Goal: Book appointment/travel/reservation

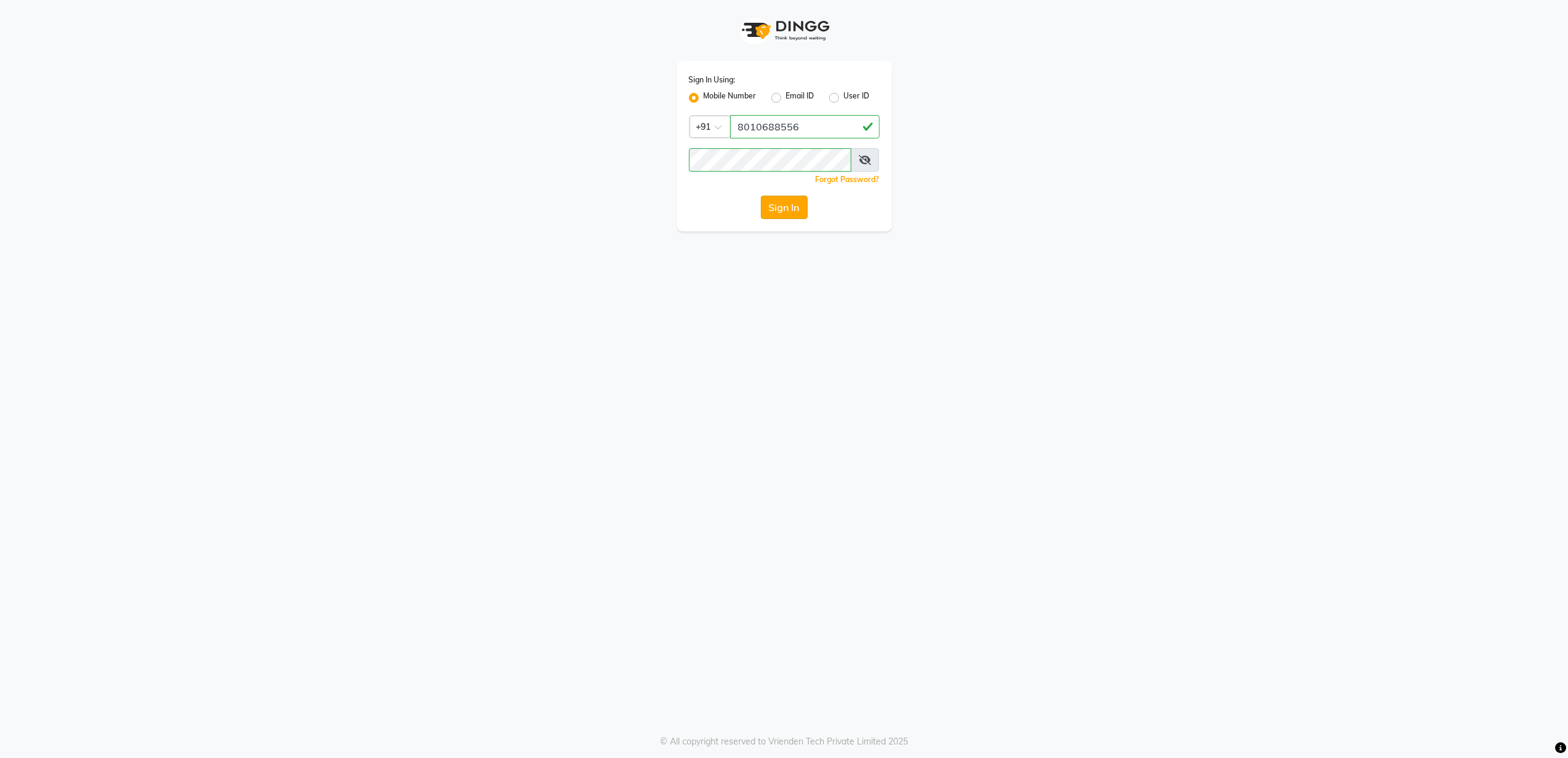
click at [780, 211] on button "Sign In" at bounding box center [784, 207] width 47 height 23
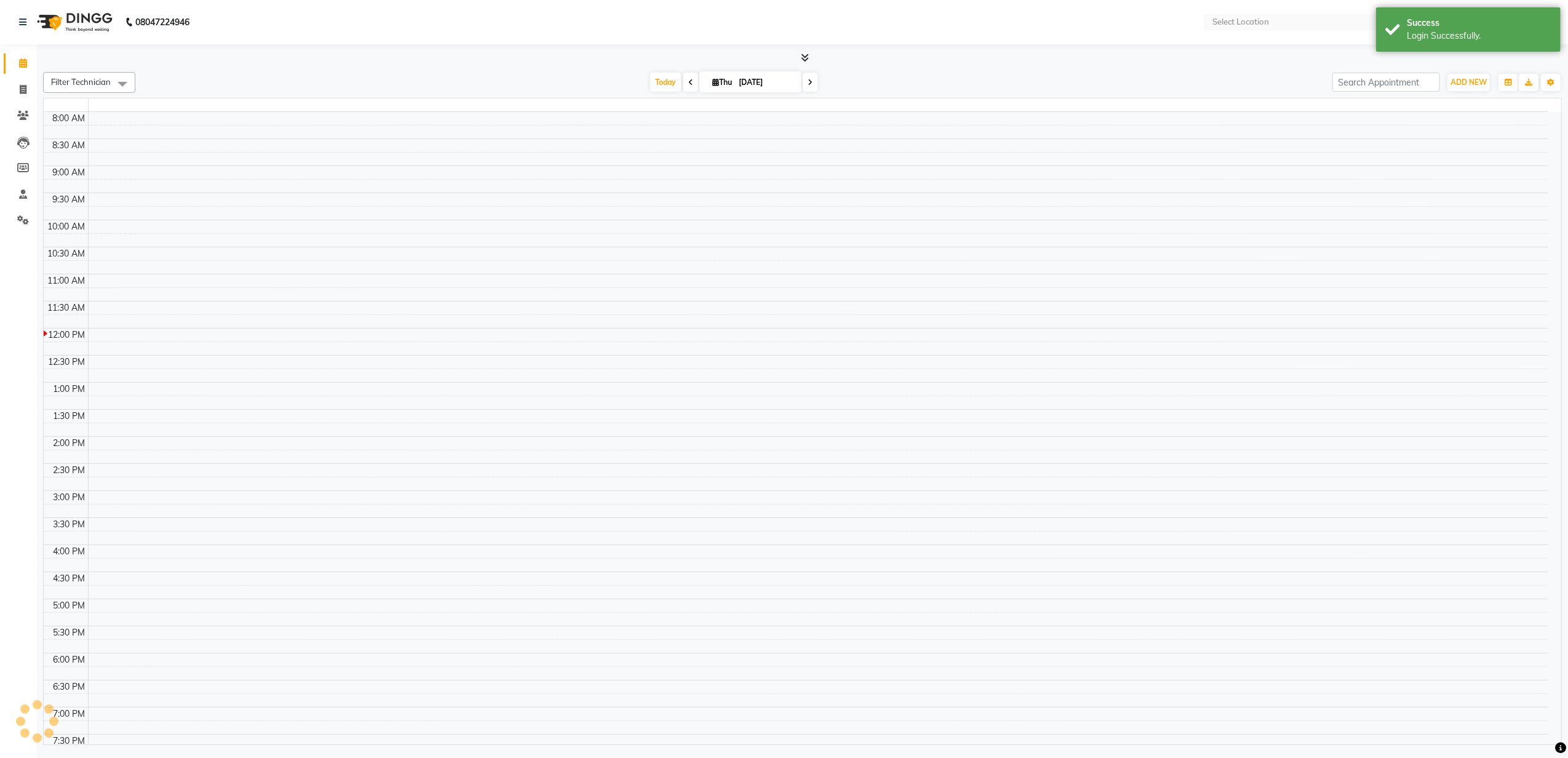
select select "en"
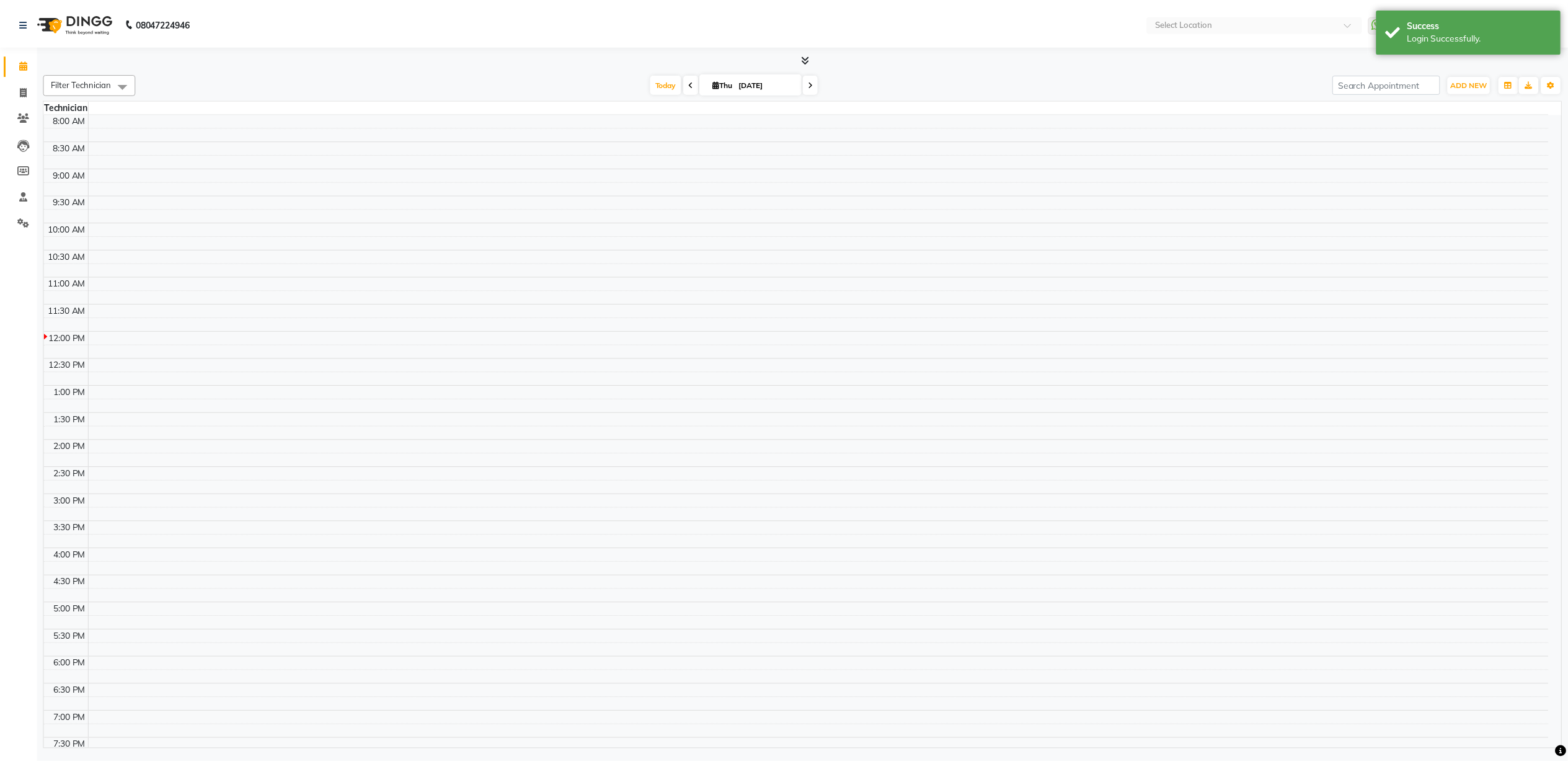
scroll to position [84, 0]
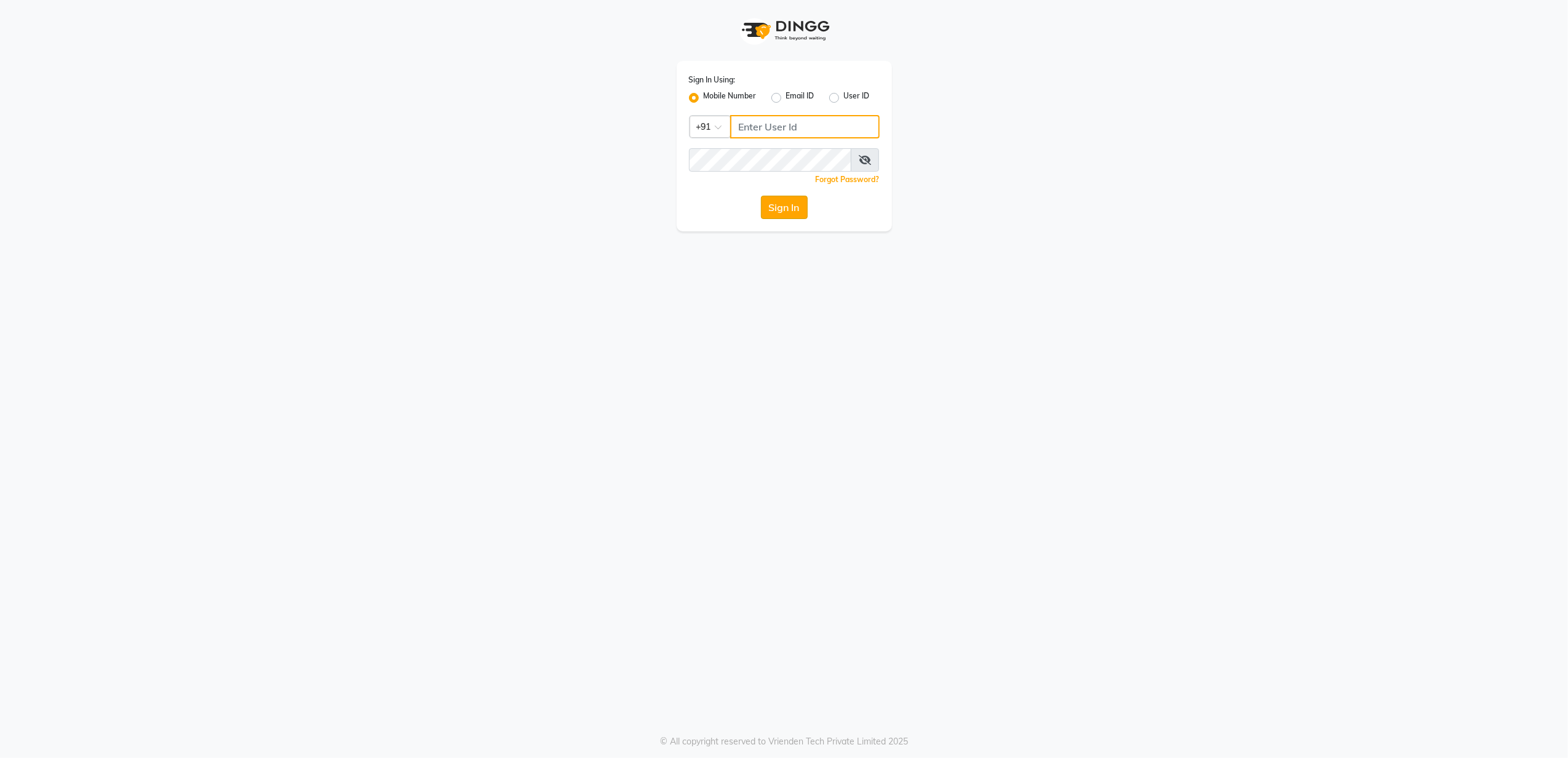
type input "8010688556"
click at [780, 217] on button "Sign In" at bounding box center [784, 207] width 47 height 23
type input "8010688556"
click at [791, 205] on button "Sign In" at bounding box center [784, 207] width 47 height 23
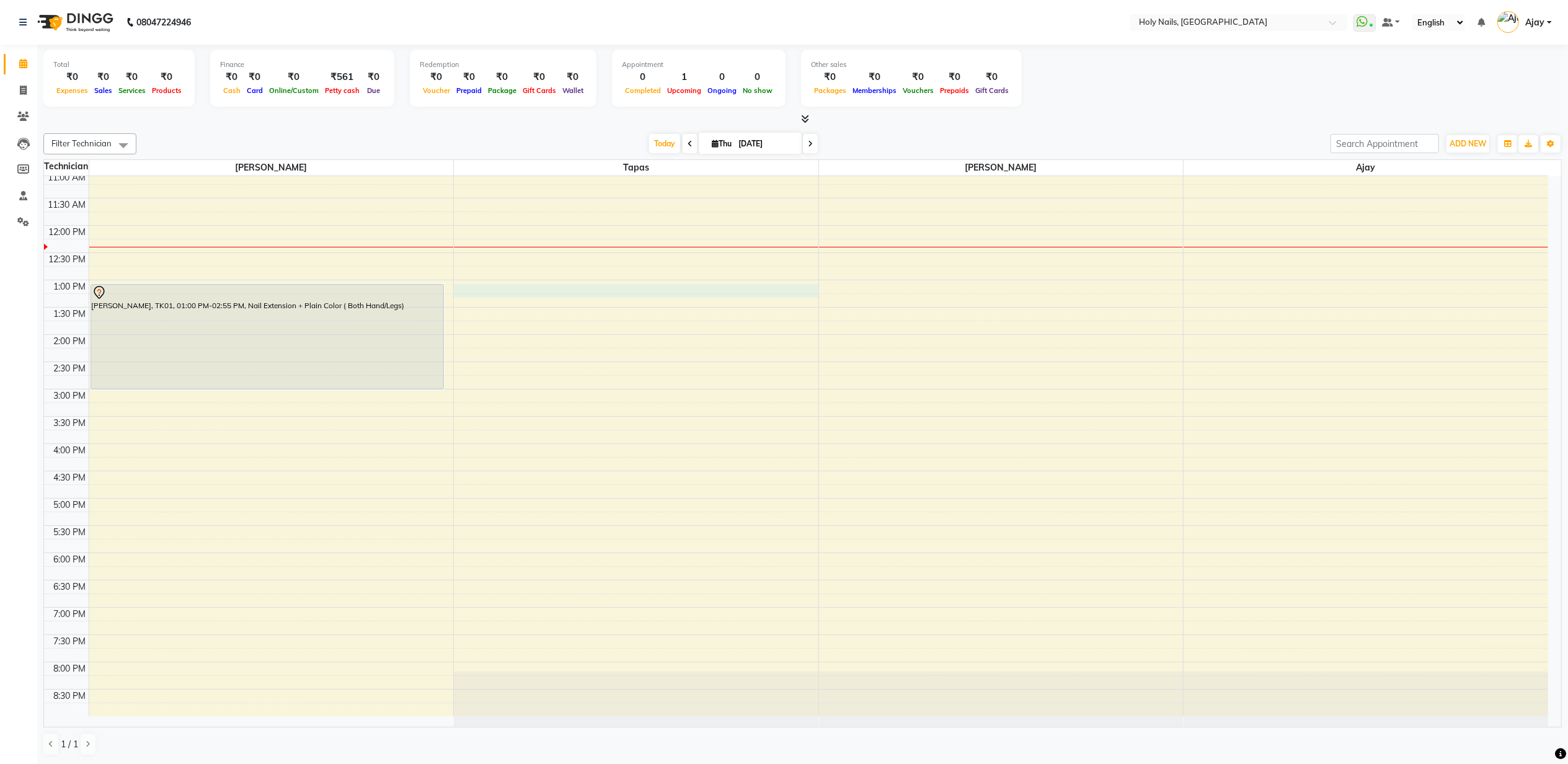
click at [475, 294] on div "8:00 AM 8:30 AM 9:00 AM 9:30 AM 10:00 AM 10:30 AM 11:00 AM 11:30 AM 12:00 PM 12…" at bounding box center [796, 362] width 1504 height 709
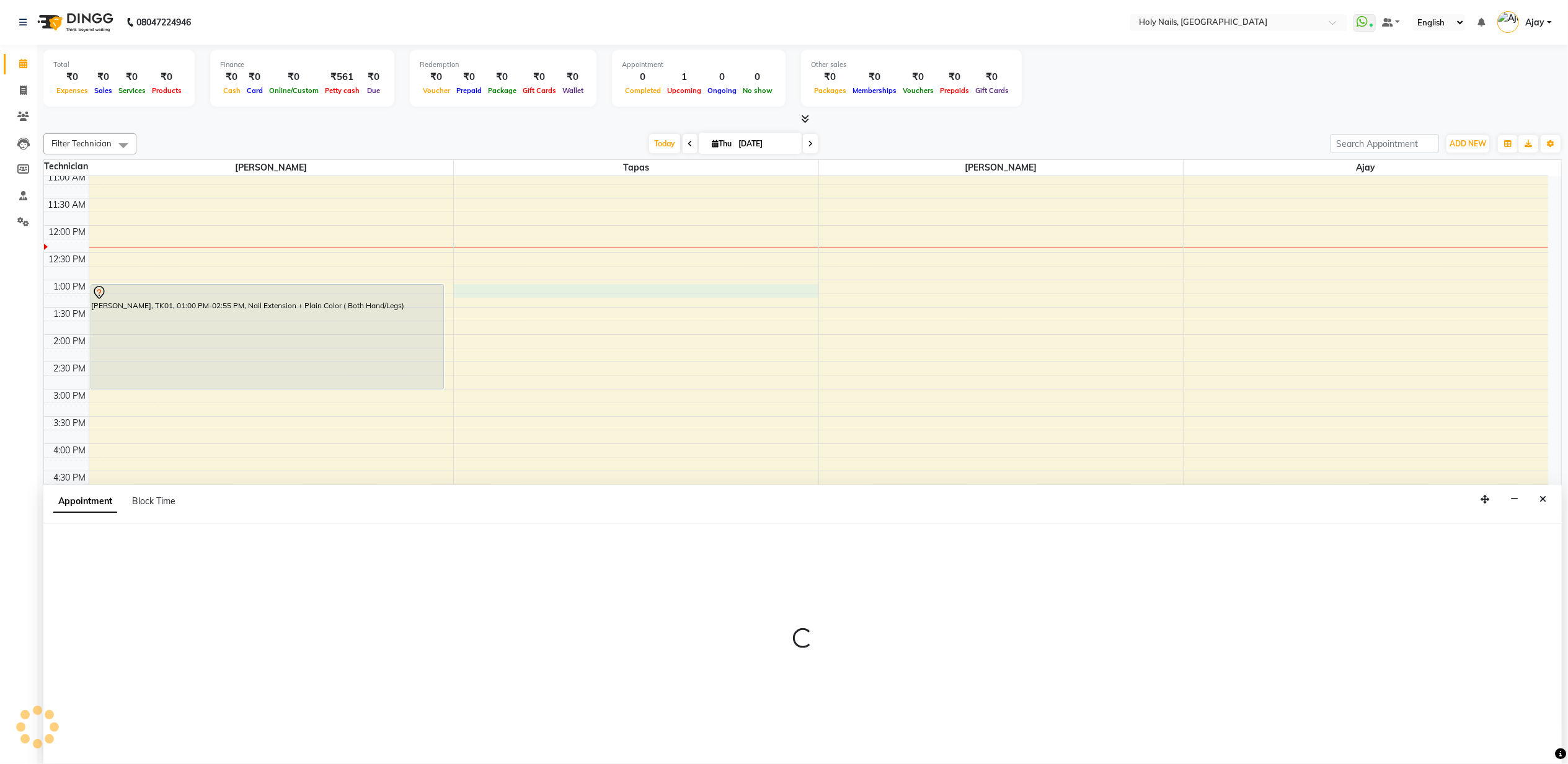
select select "43996"
select select "780"
select select "tentative"
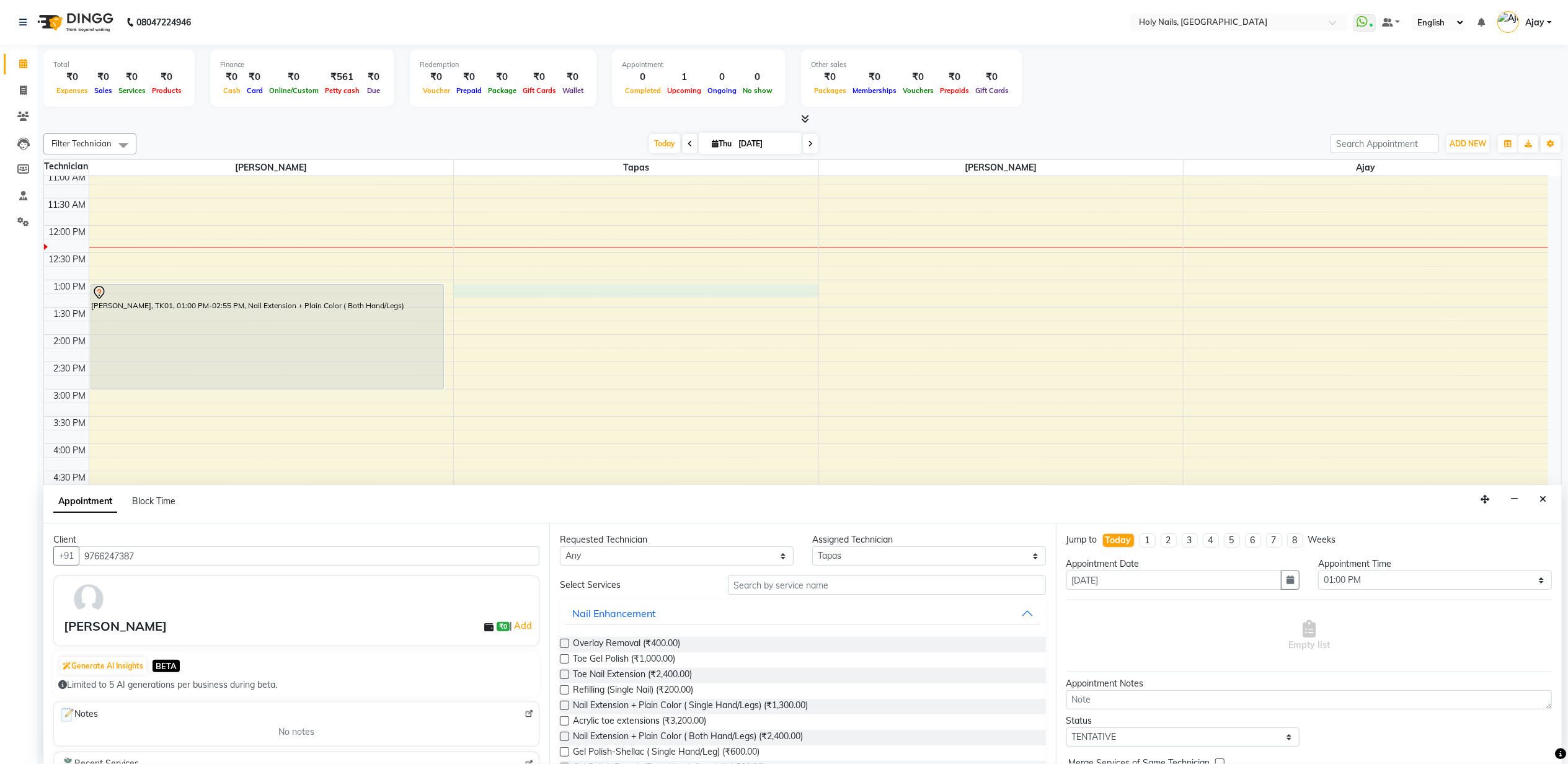
scroll to position [83, 0]
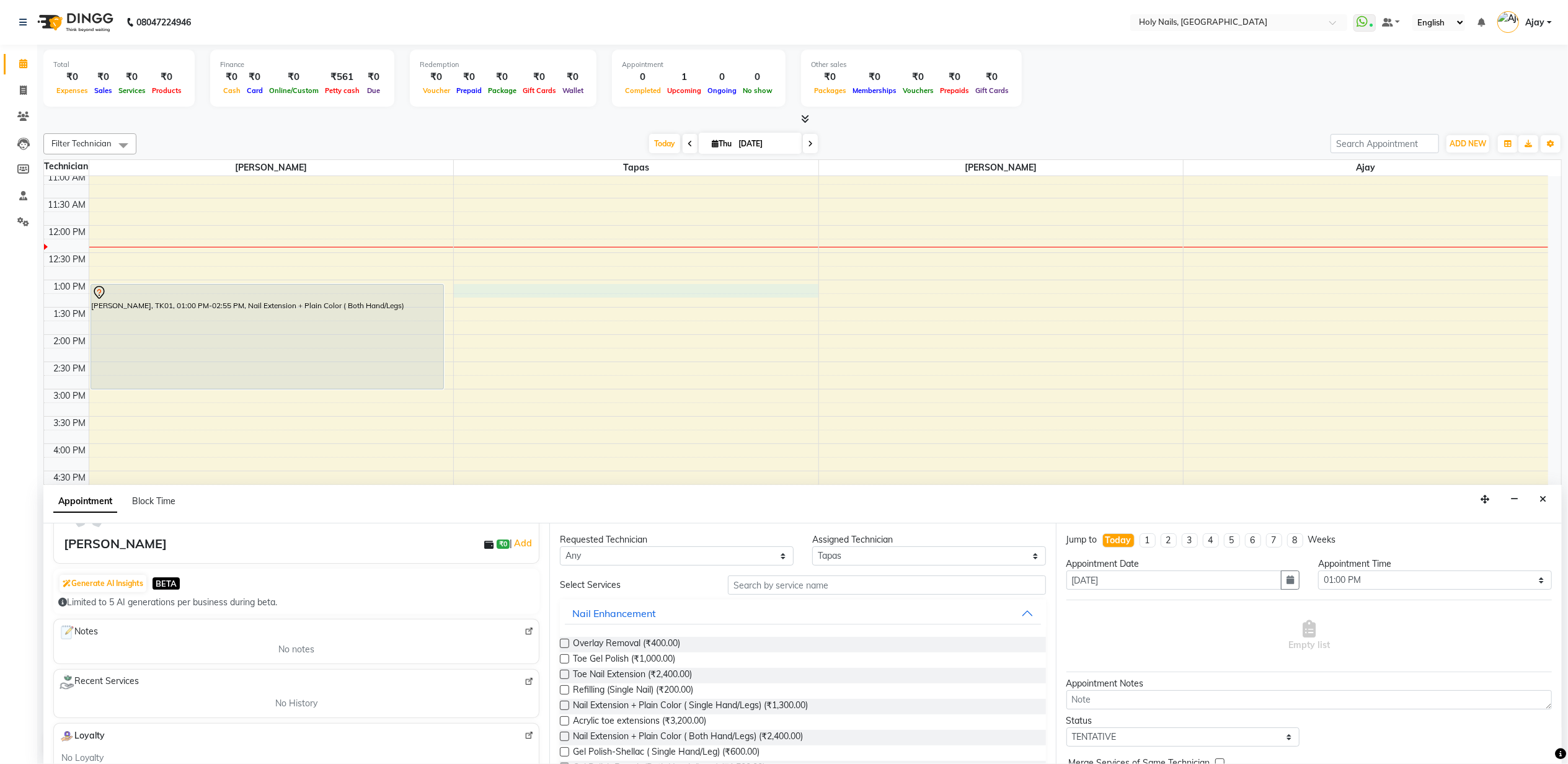
type input "9766247387"
click at [757, 586] on input "text" at bounding box center [887, 585] width 317 height 19
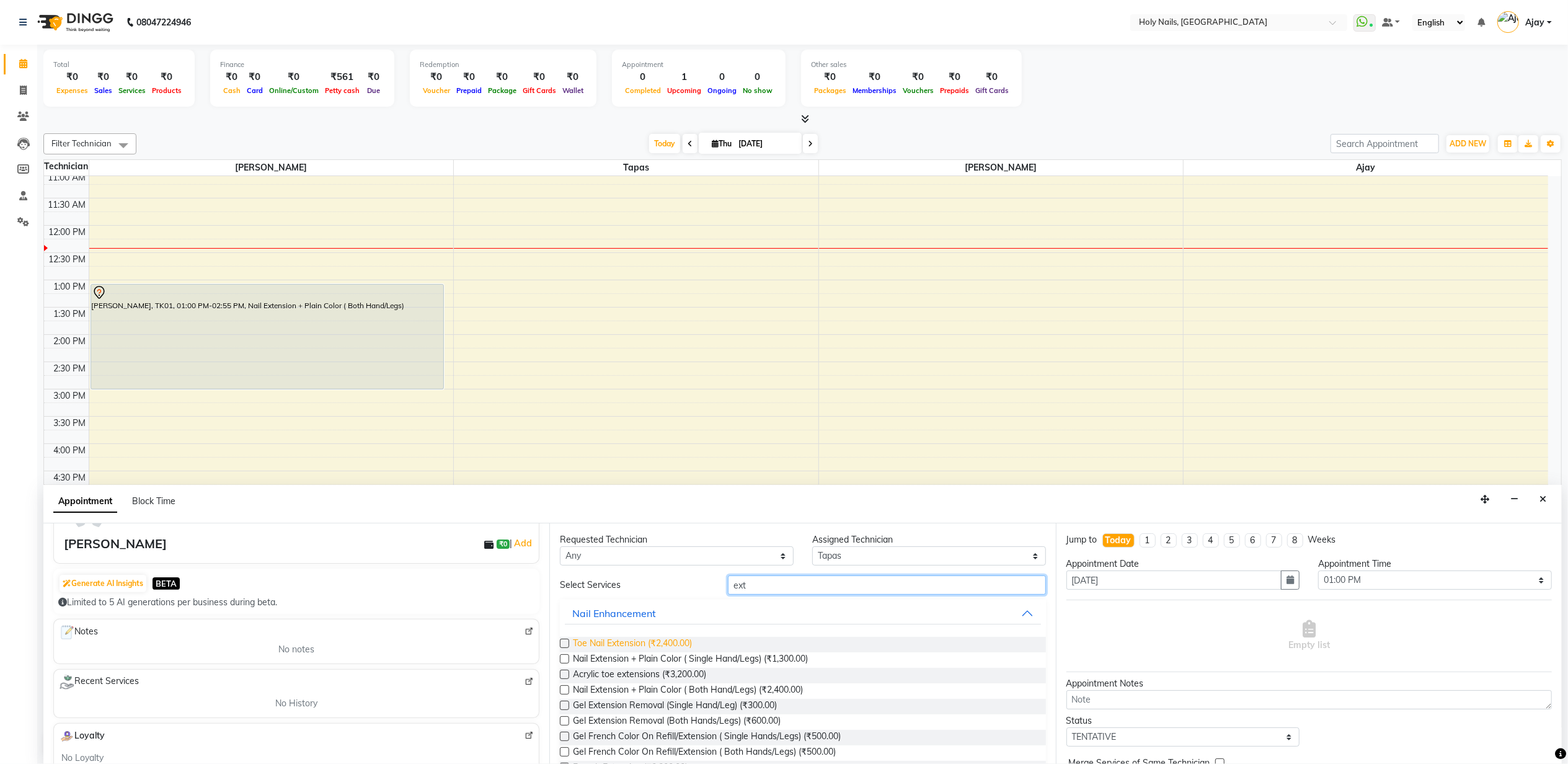
type input "ext"
click at [670, 637] on span "Toe Nail Extension (₹2,400.00)" at bounding box center [632, 645] width 119 height 16
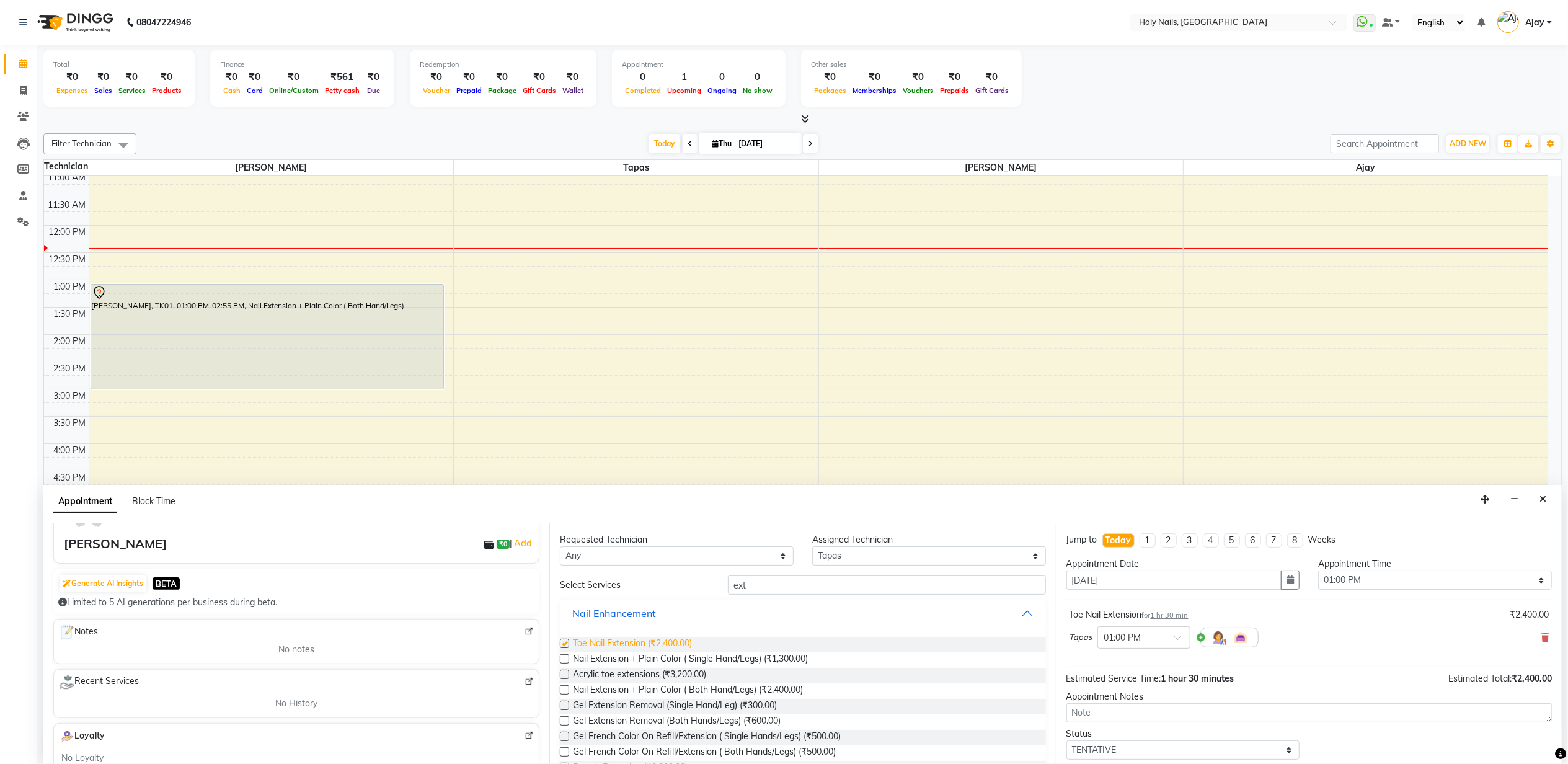
checkbox input "false"
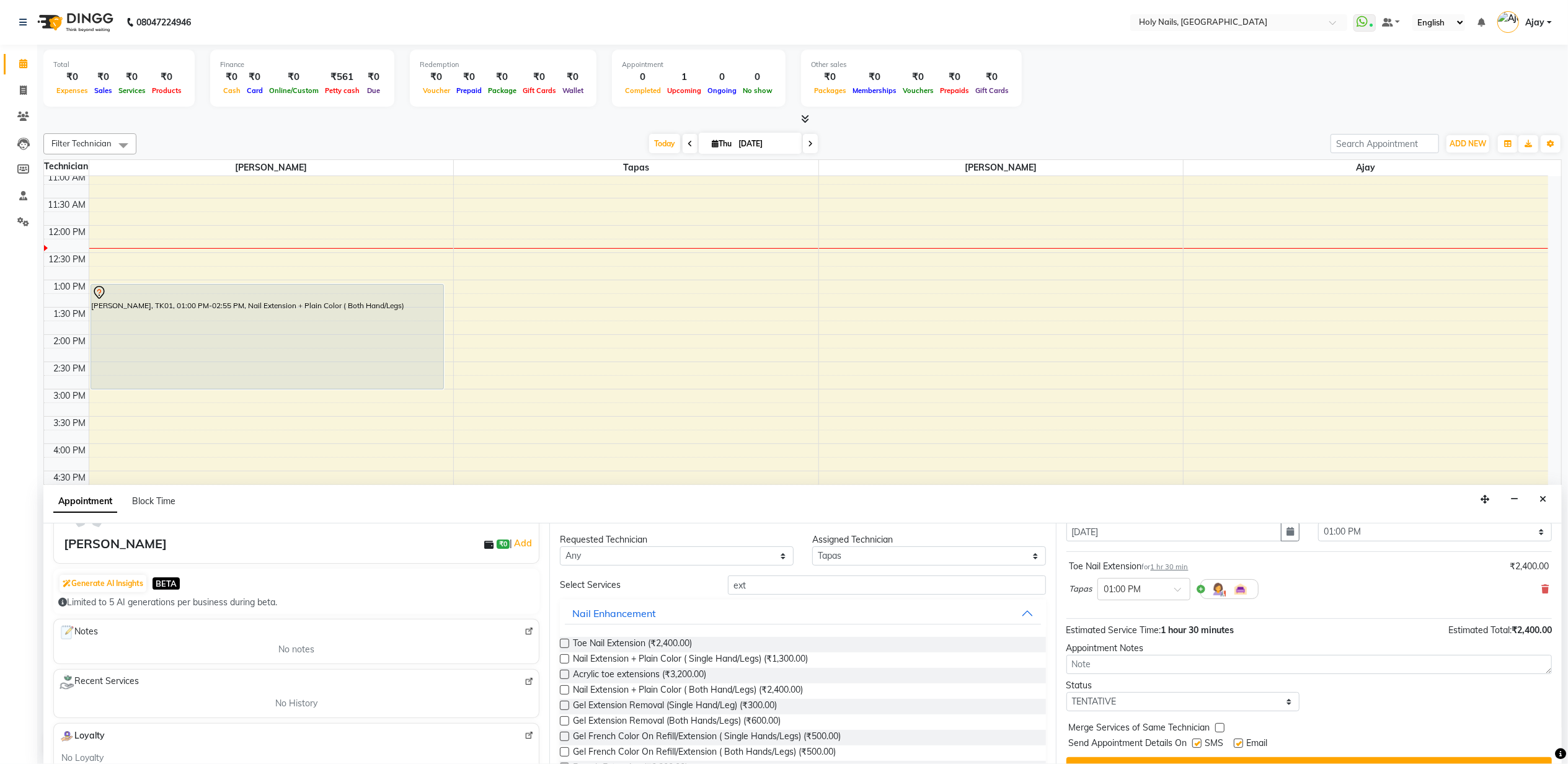
scroll to position [75, 0]
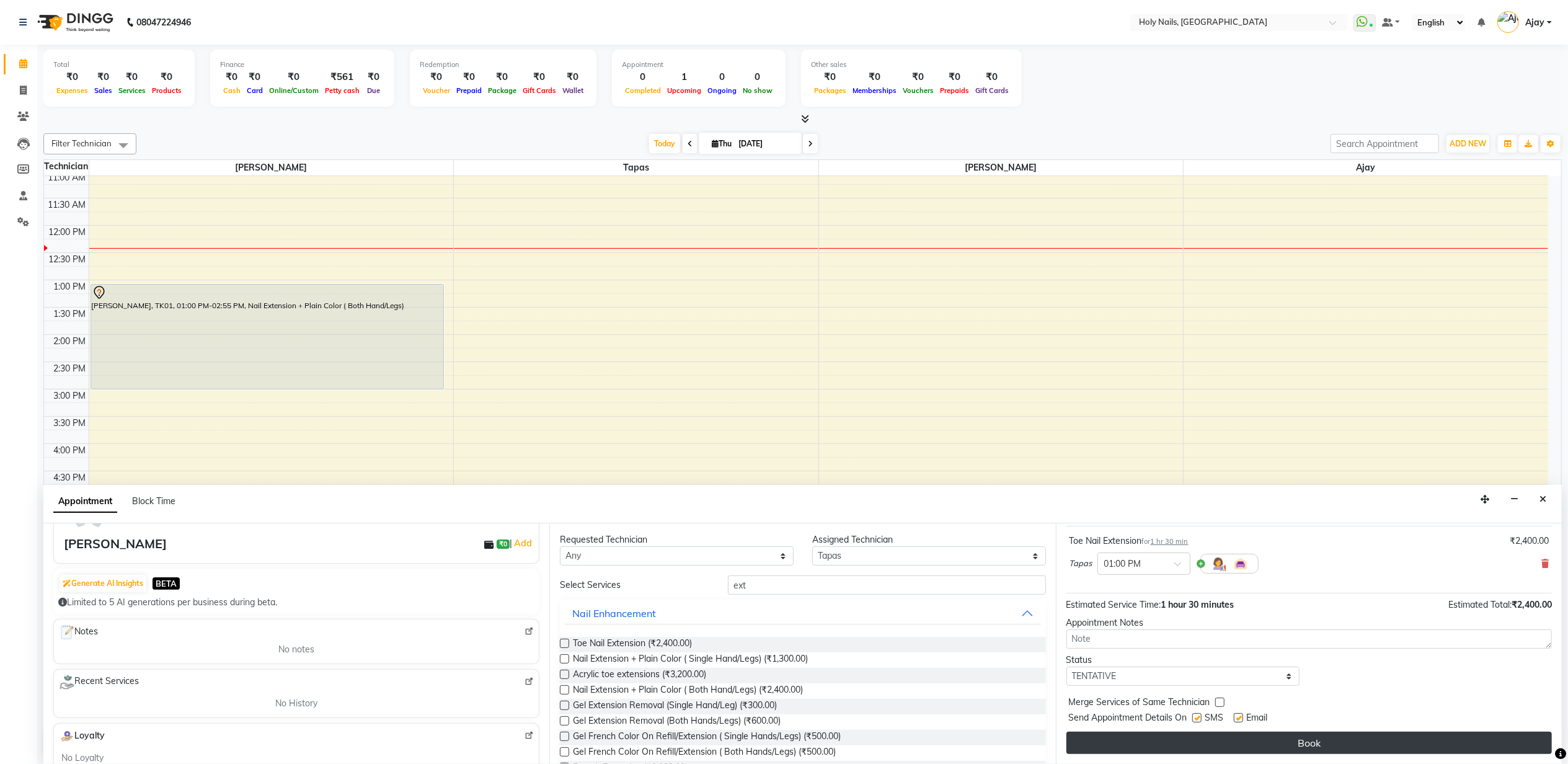
click at [1303, 743] on button "Book" at bounding box center [1309, 743] width 485 height 22
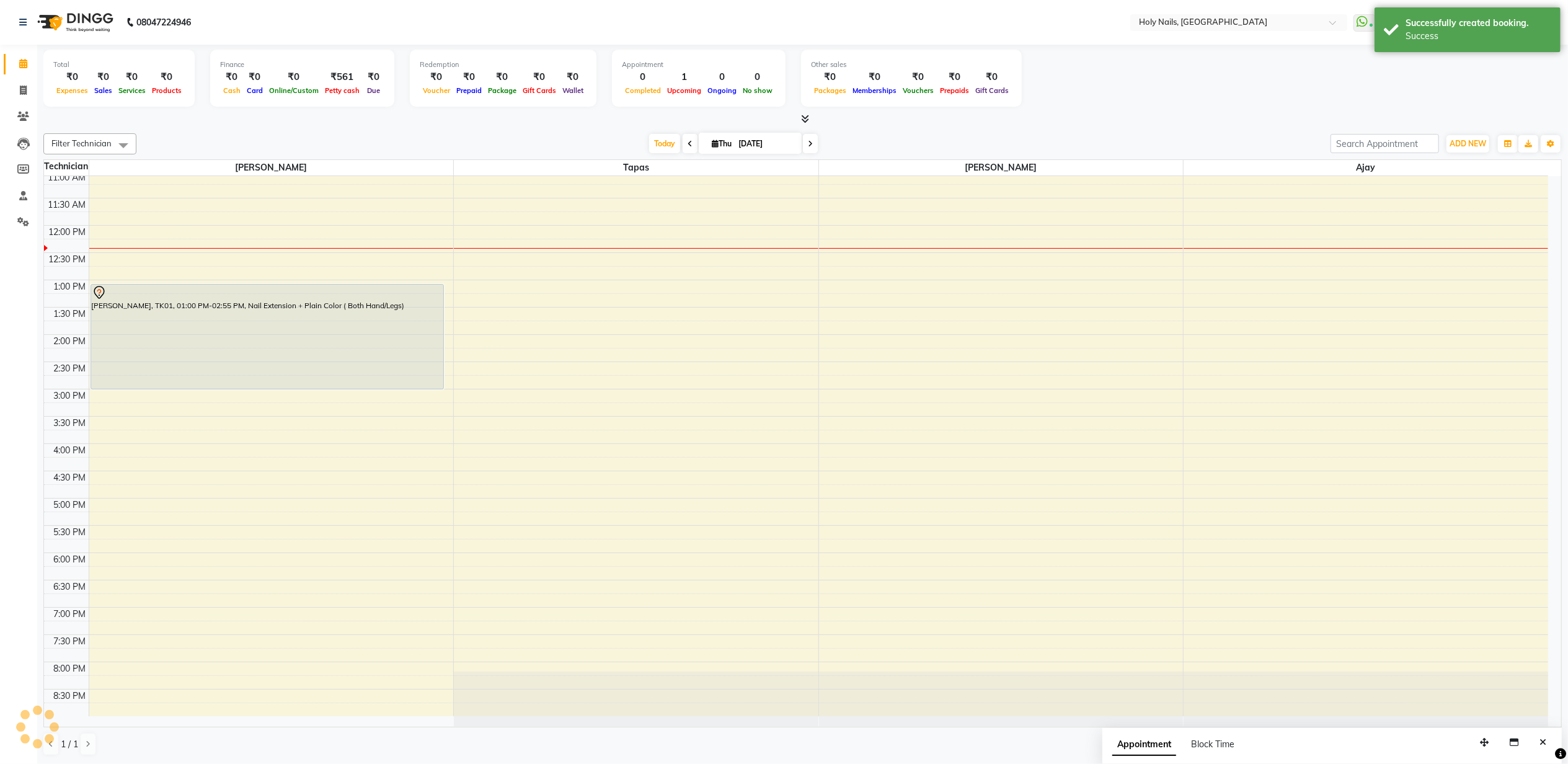
scroll to position [0, 0]
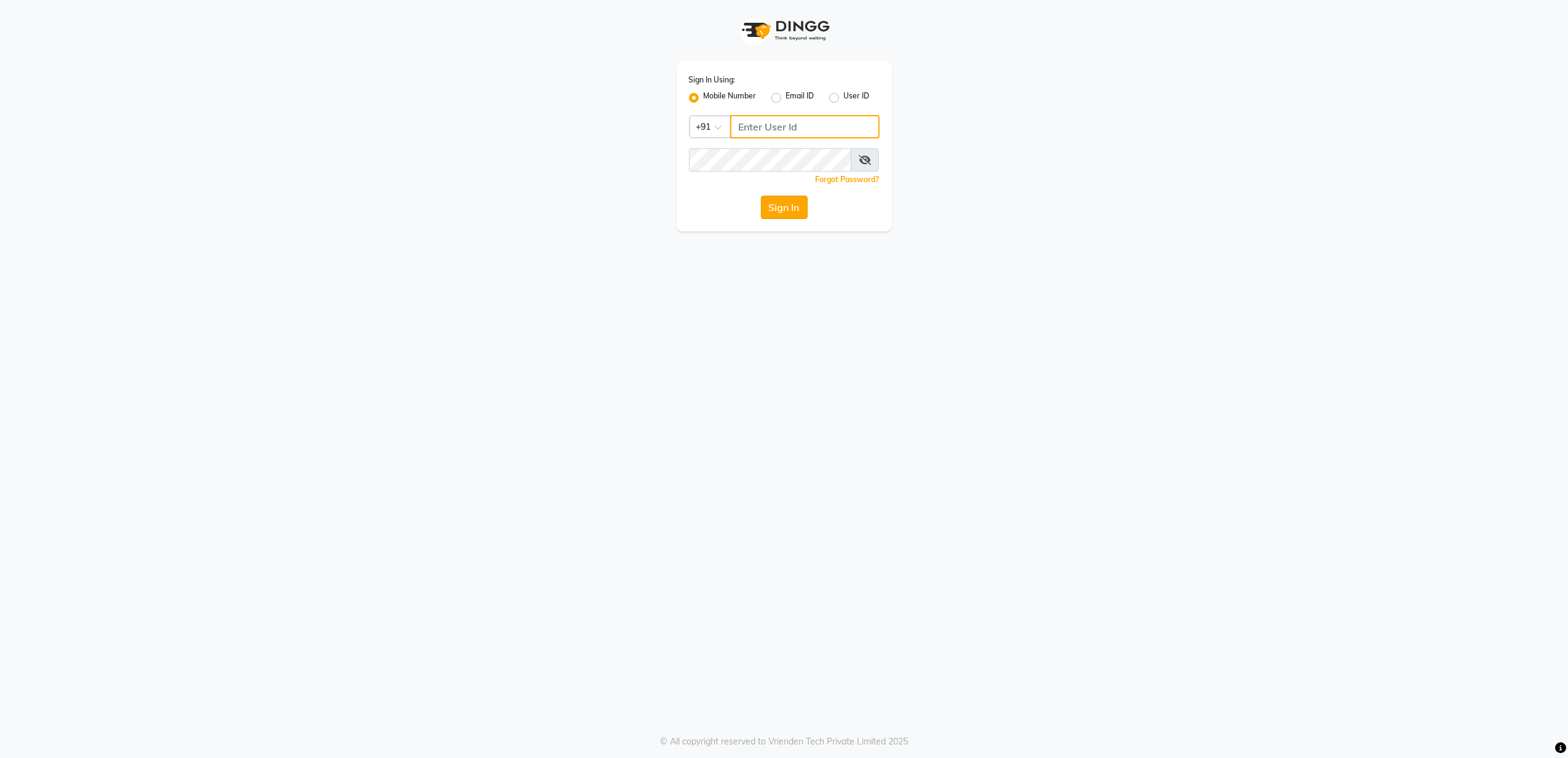
type input "8010688556"
click at [780, 208] on button "Sign In" at bounding box center [784, 207] width 47 height 23
